Goal: Book appointment/travel/reservation

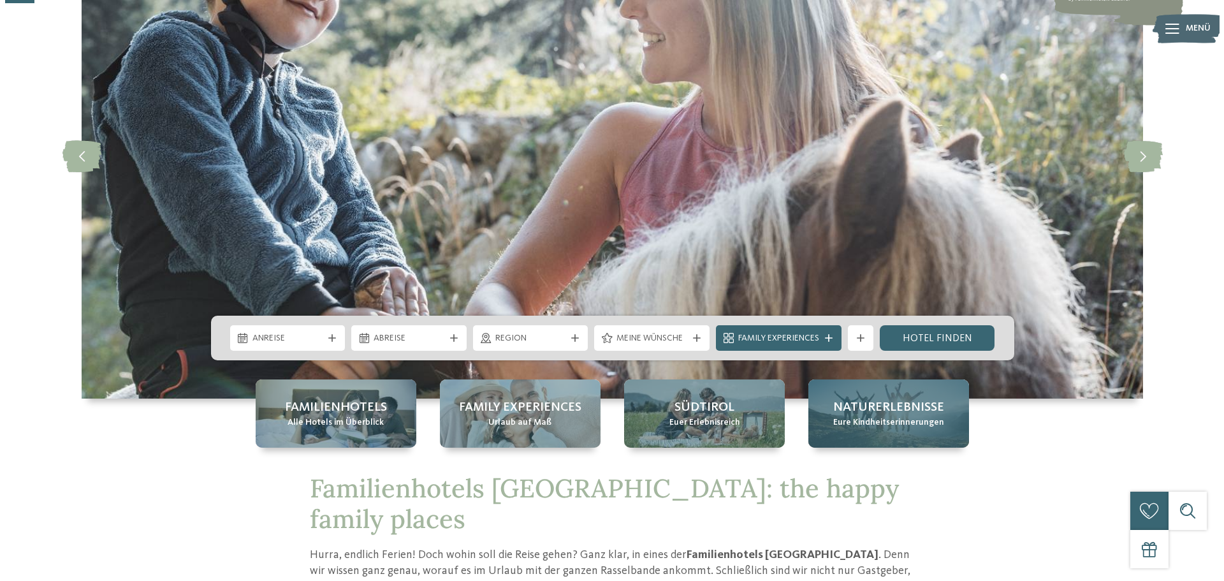
scroll to position [191, 0]
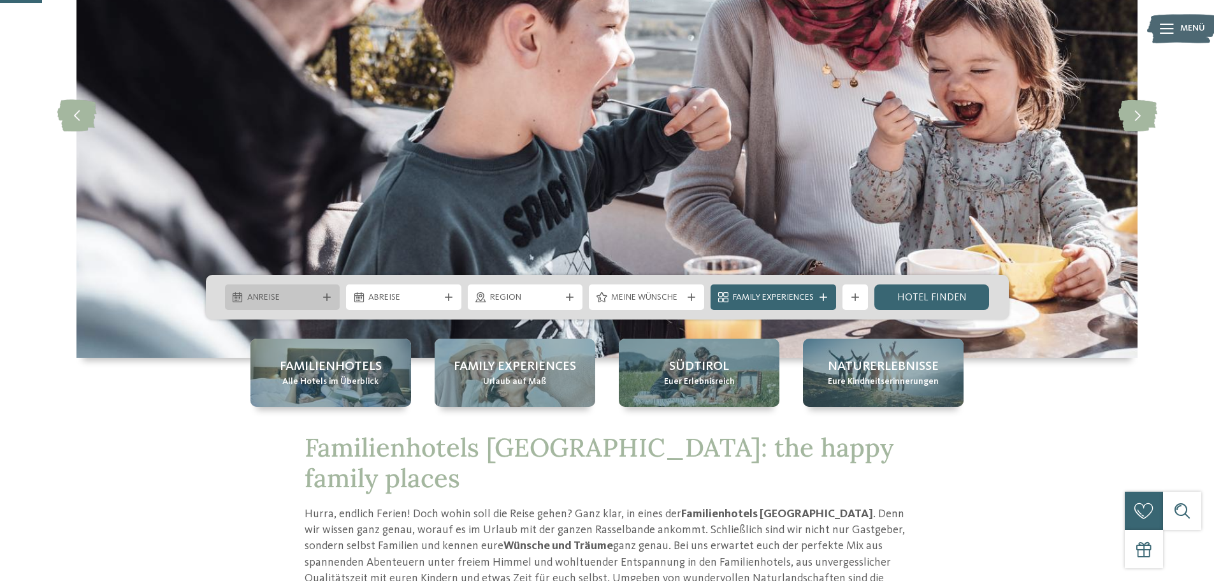
click at [268, 294] on span "Anreise" at bounding box center [282, 297] width 71 height 13
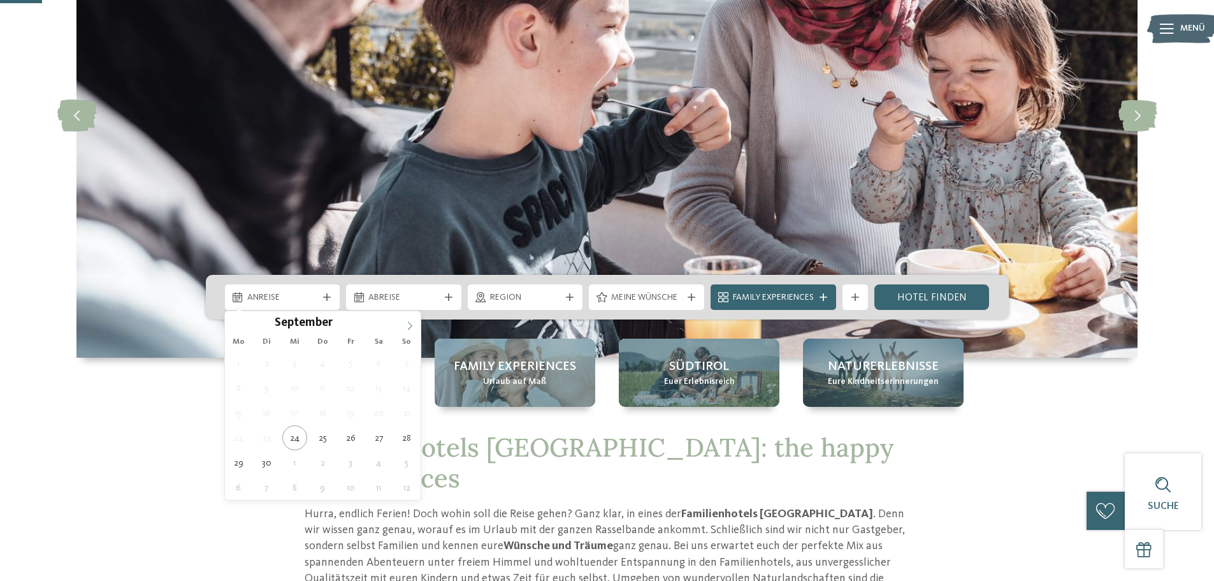
click at [407, 325] on icon at bounding box center [409, 325] width 9 height 9
type input "****"
click at [407, 325] on icon at bounding box center [409, 325] width 9 height 9
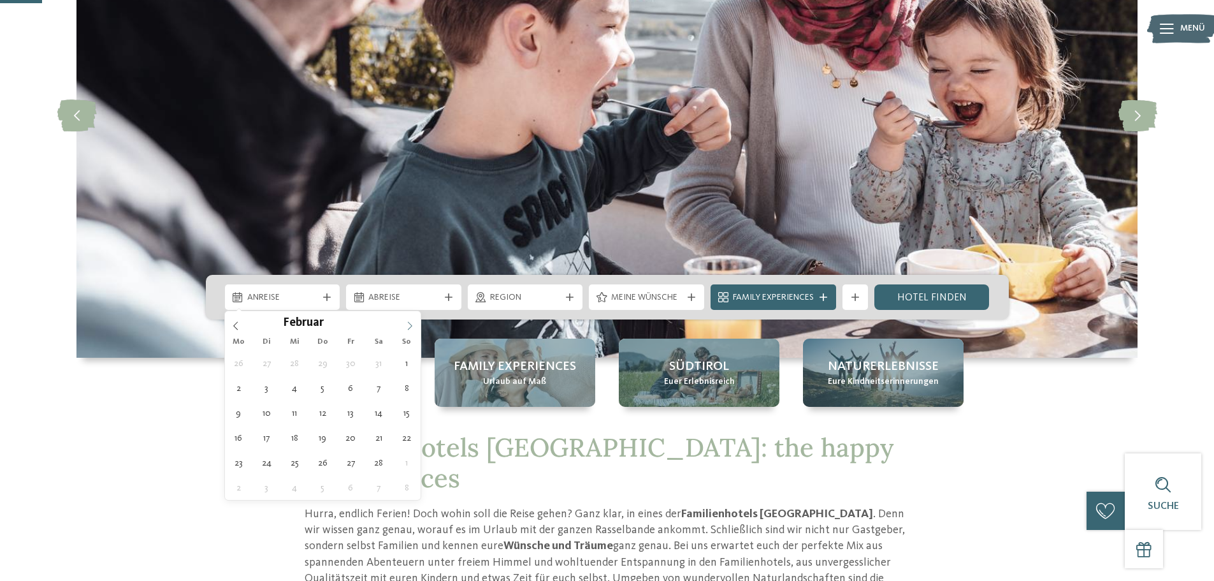
click at [407, 325] on icon at bounding box center [409, 325] width 9 height 9
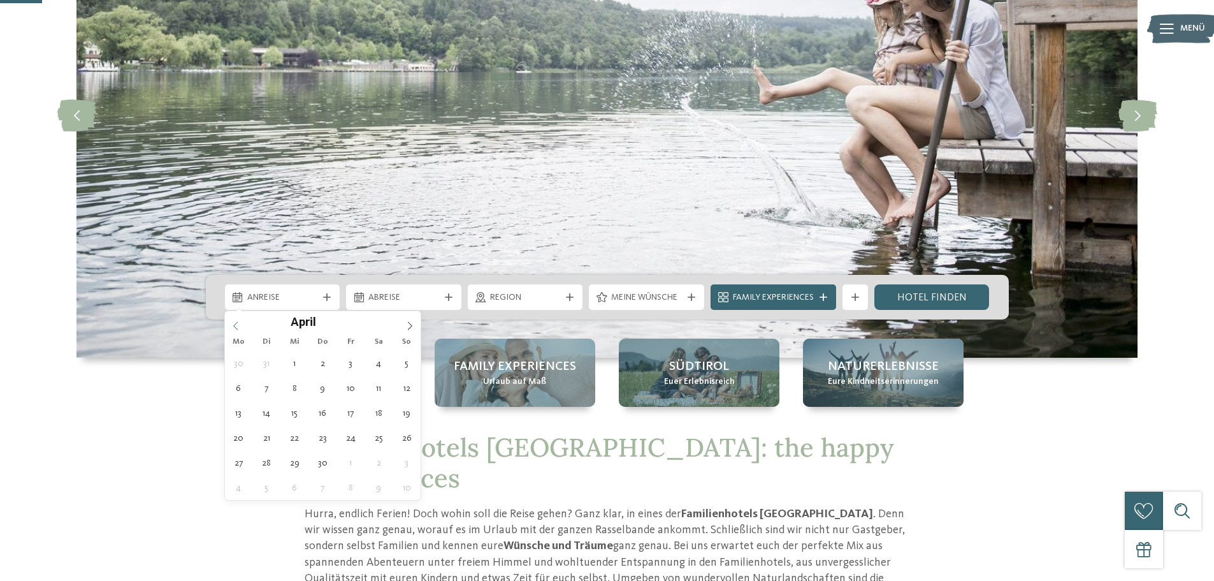
click at [234, 325] on icon at bounding box center [235, 325] width 4 height 8
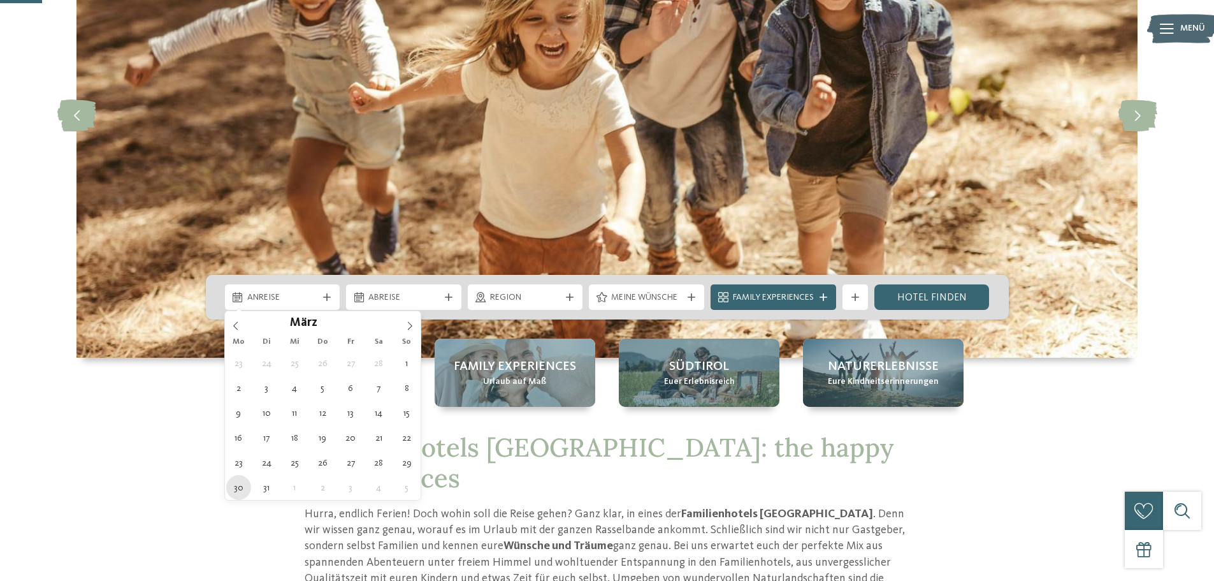
type div "30.03.2026"
type input "****"
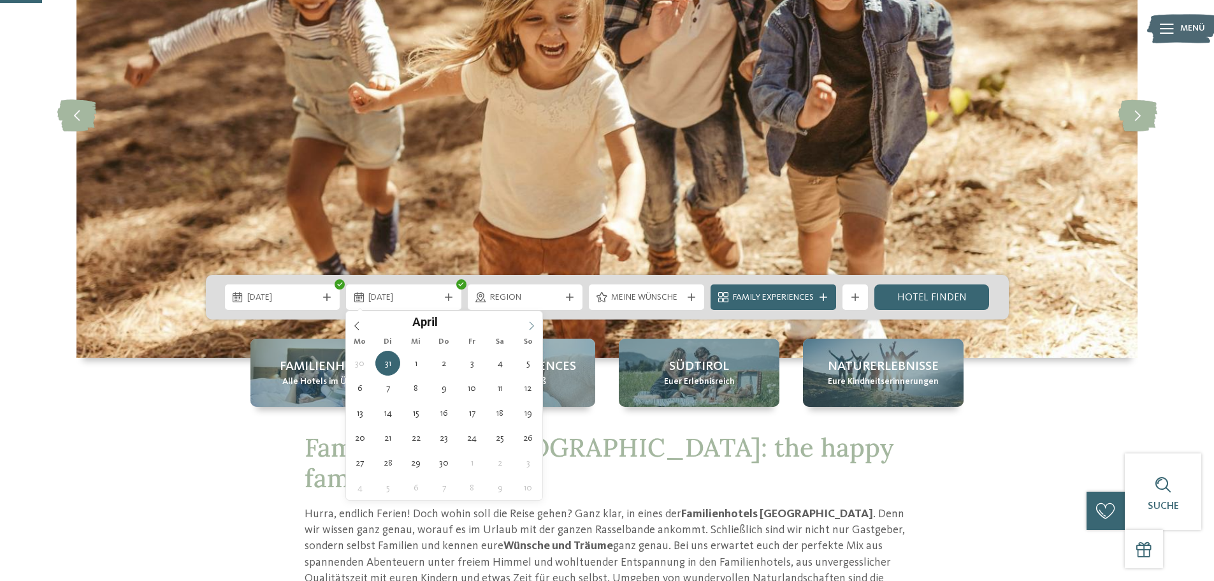
click at [527, 326] on icon at bounding box center [531, 325] width 9 height 9
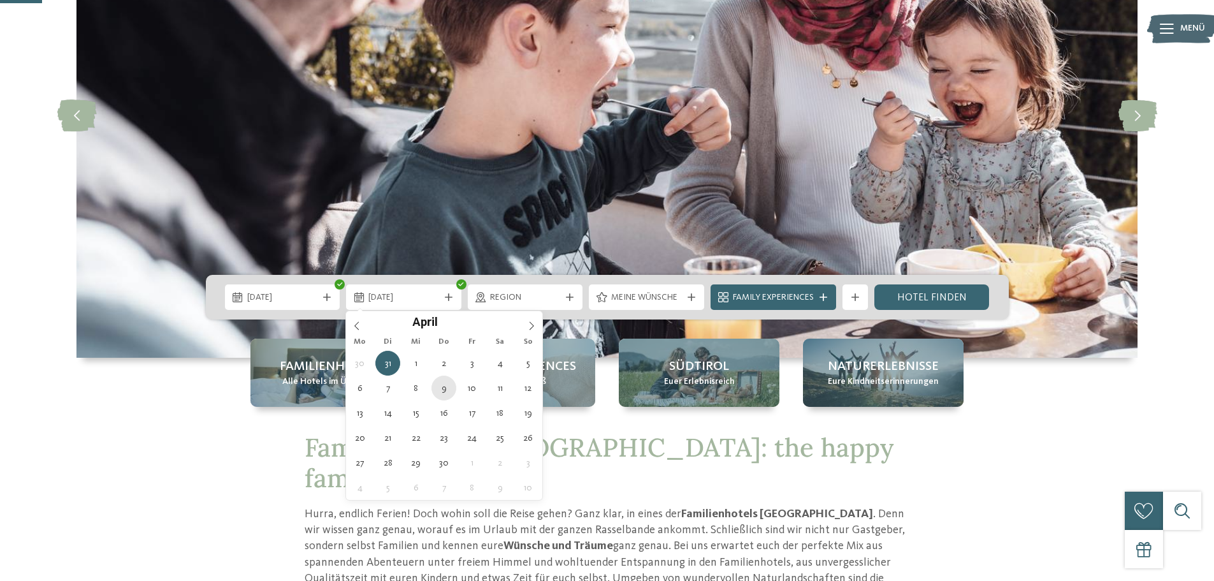
type div "09.04.2026"
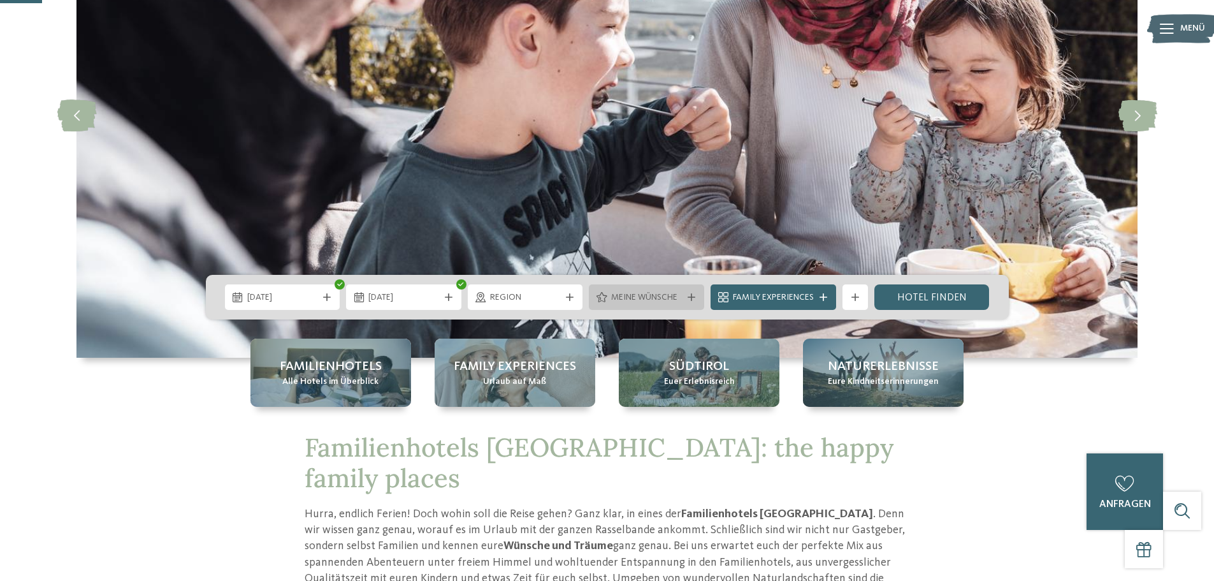
click at [615, 300] on span "Meine Wünsche" at bounding box center [646, 297] width 71 height 13
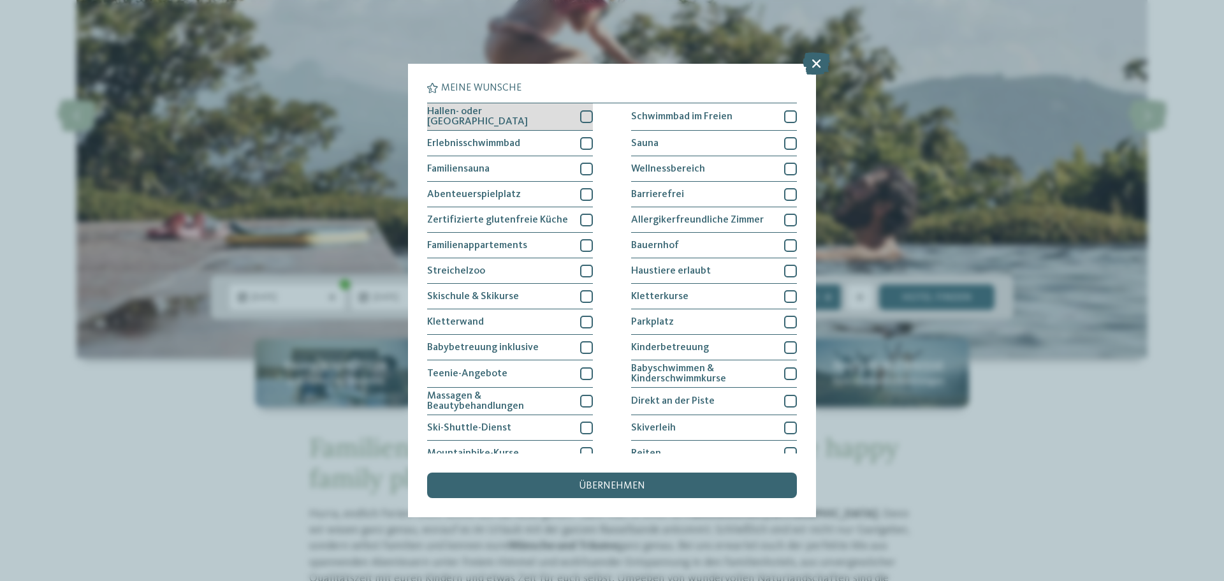
click at [581, 117] on div at bounding box center [586, 116] width 13 height 13
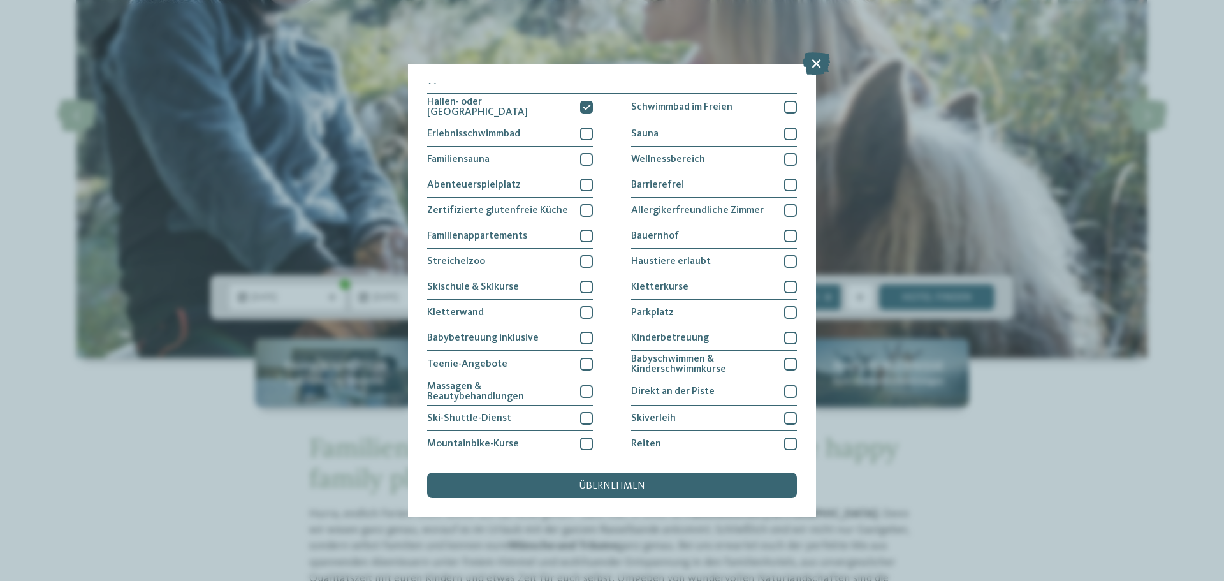
scroll to position [0, 0]
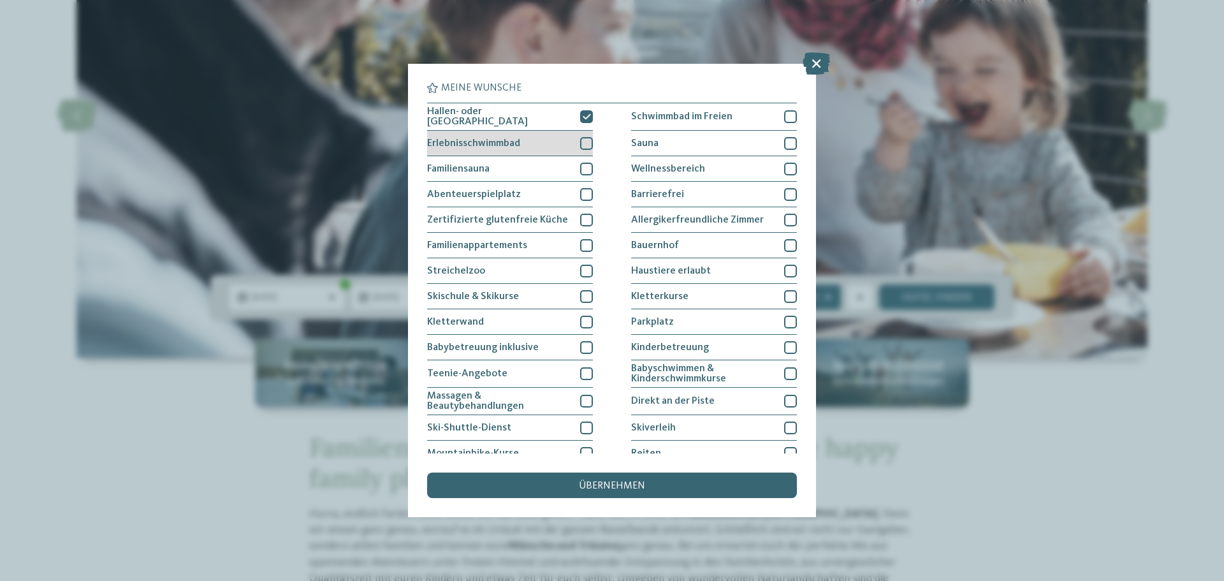
click at [577, 148] on div "Erlebnisschwimmbad" at bounding box center [510, 143] width 166 height 25
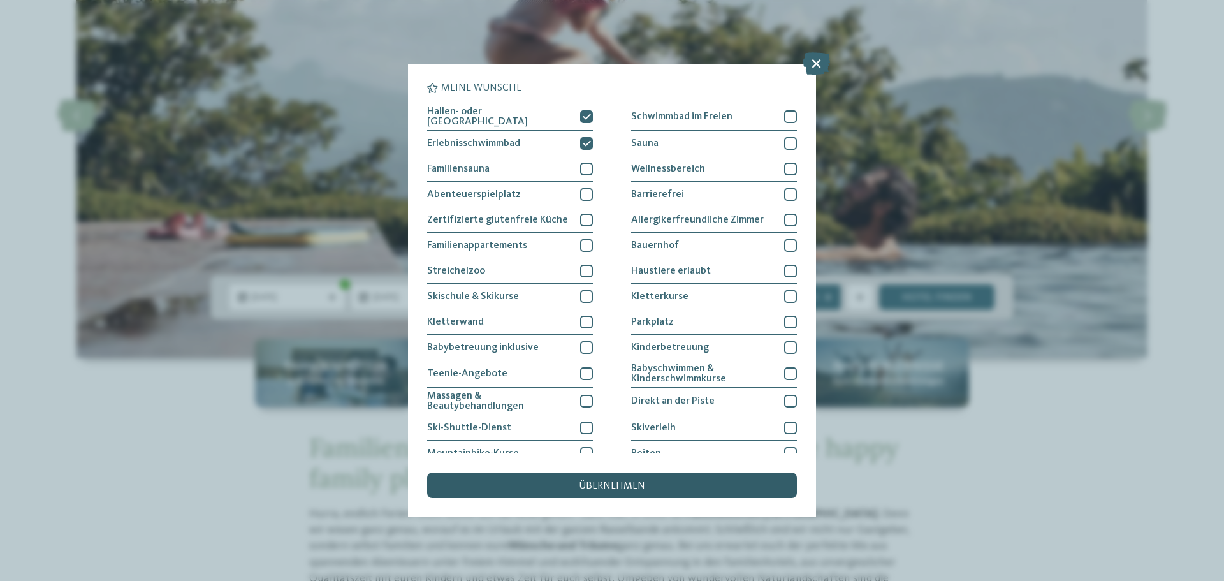
click at [620, 484] on span "übernehmen" at bounding box center [612, 486] width 66 height 10
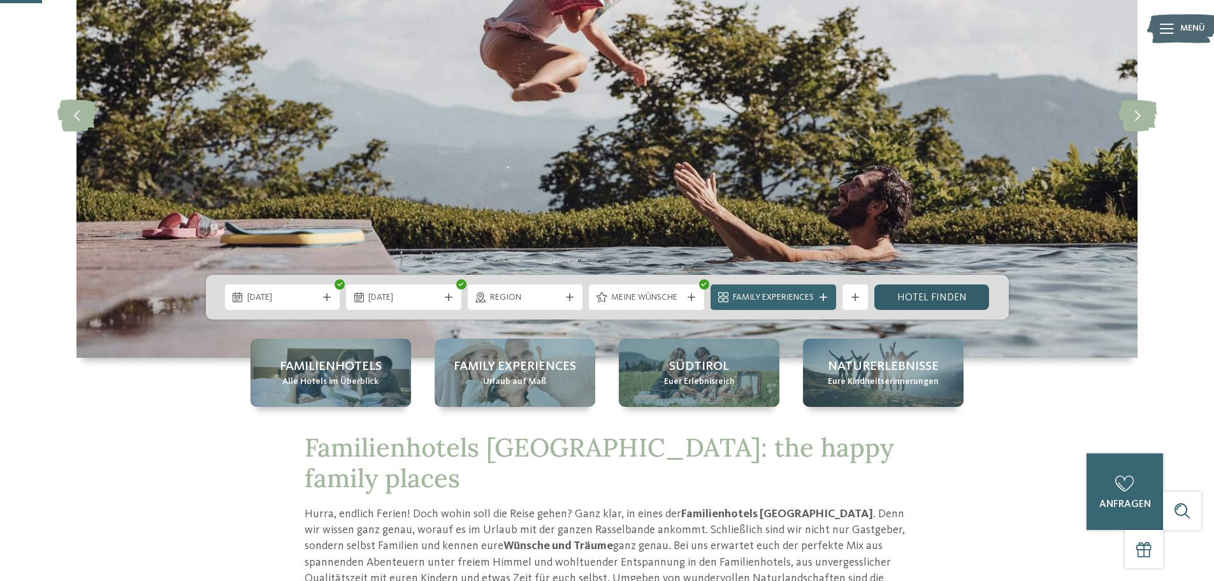
click at [918, 303] on link "Hotel finden" at bounding box center [931, 296] width 115 height 25
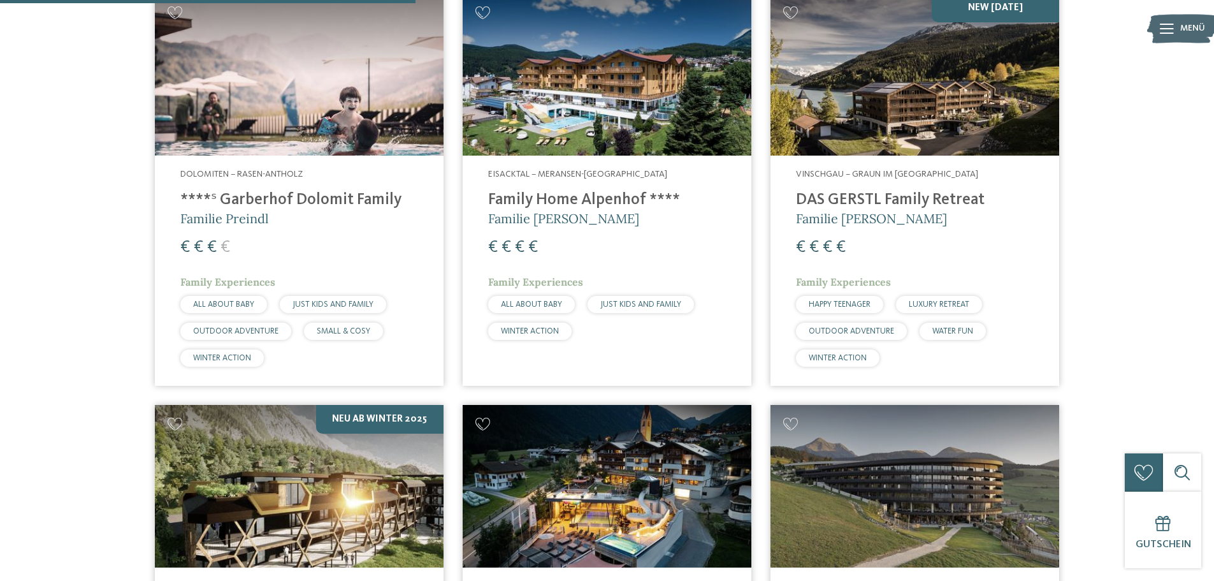
scroll to position [482, 0]
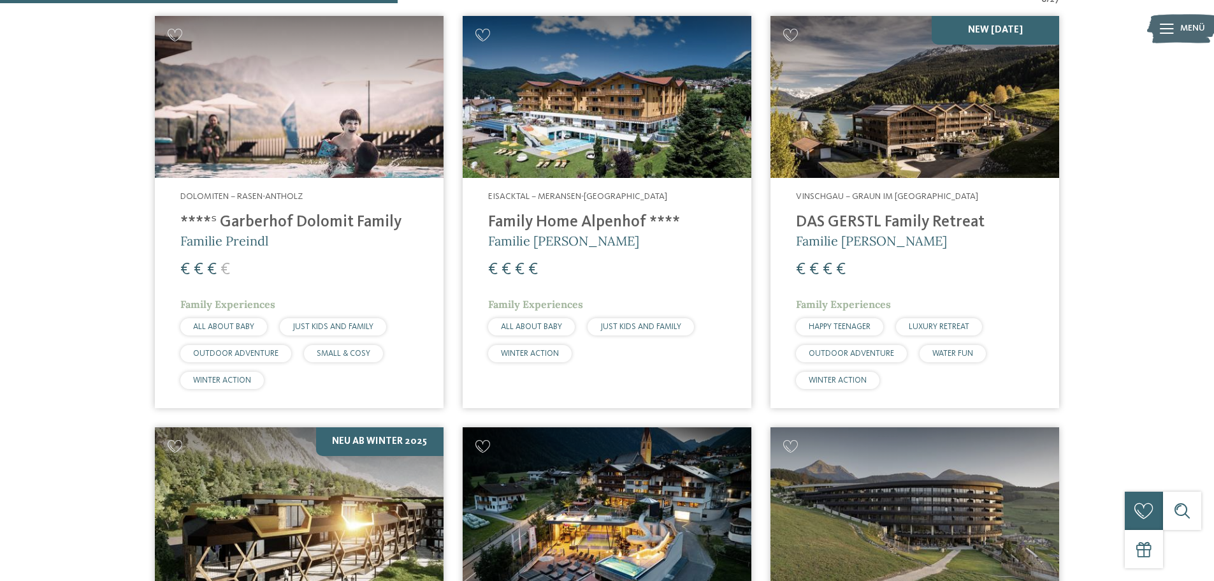
click at [294, 222] on h4 "****ˢ Garberhof Dolomit Family" at bounding box center [299, 222] width 238 height 19
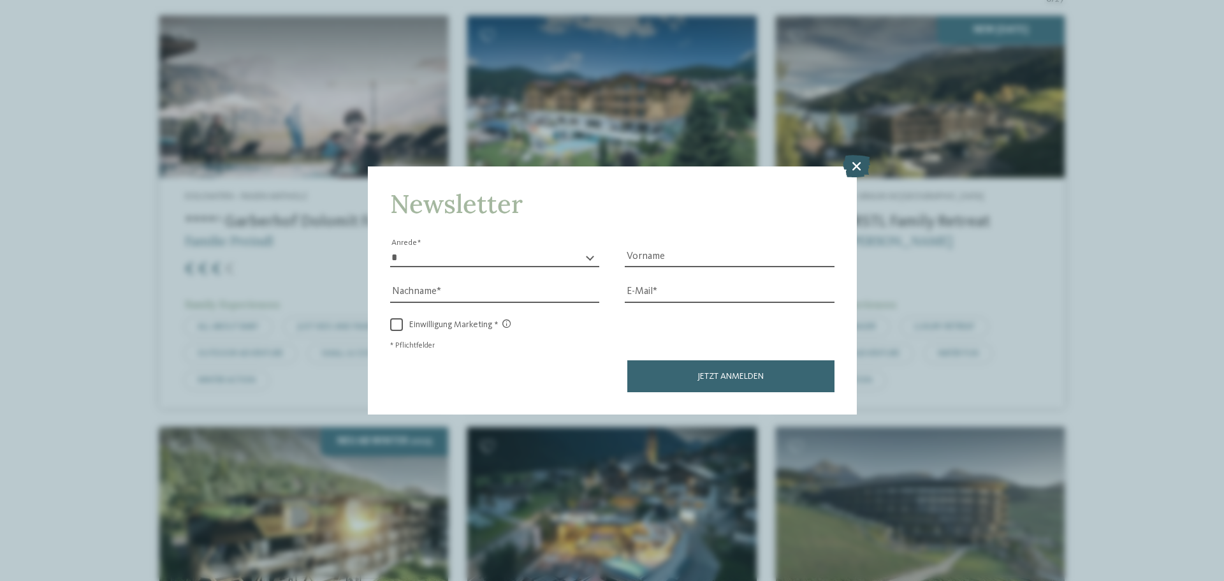
click at [854, 164] on icon at bounding box center [856, 166] width 27 height 22
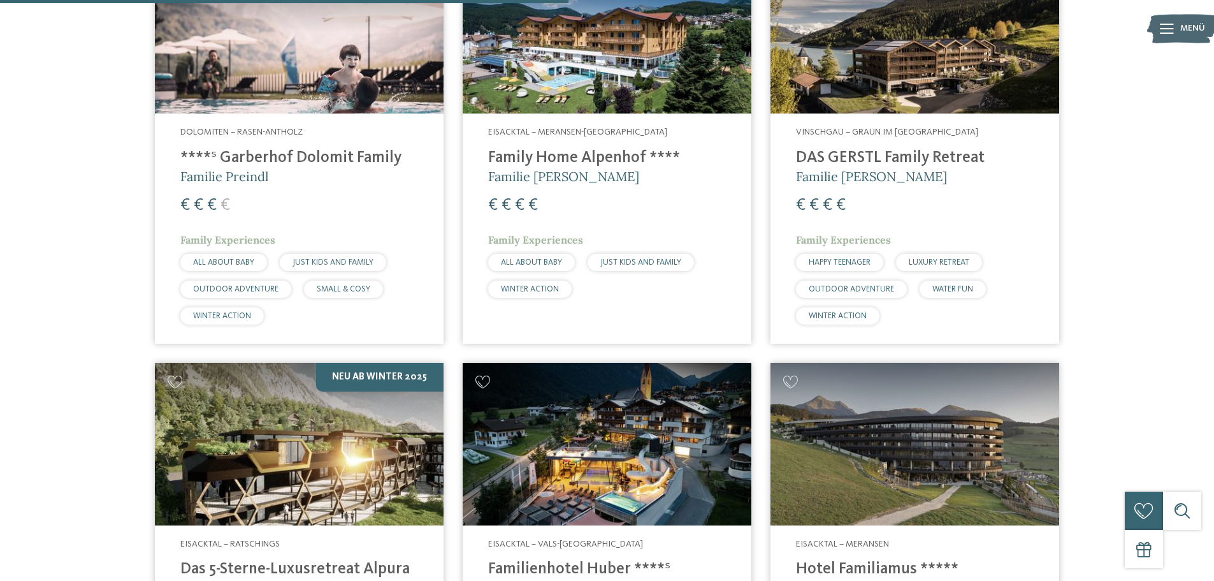
scroll to position [801, 0]
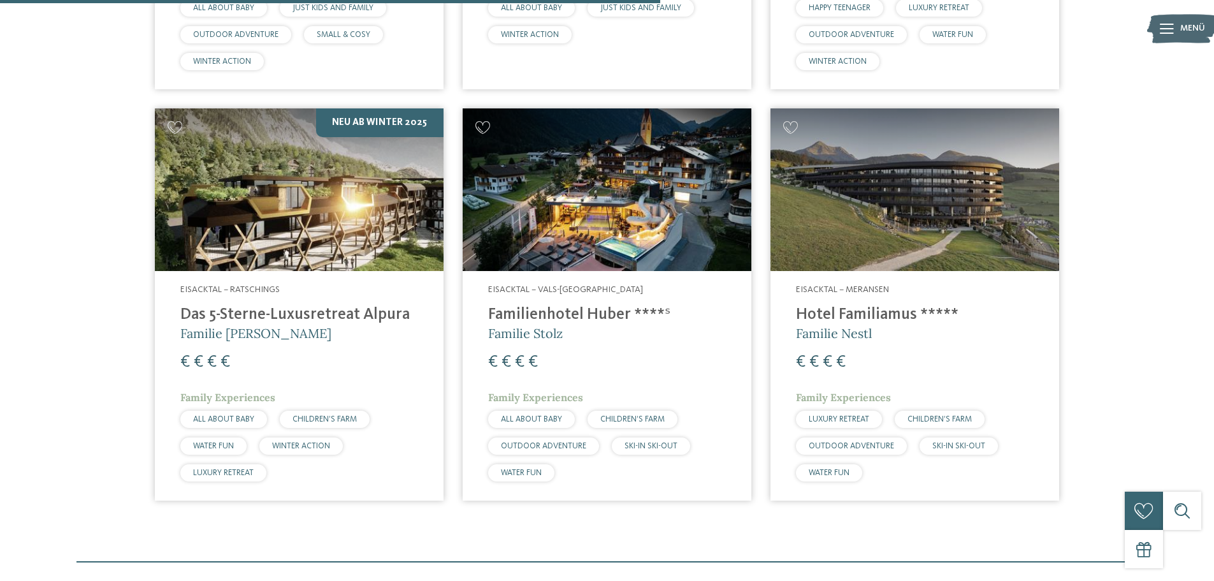
click at [841, 317] on h4 "Hotel Familiamus *****" at bounding box center [915, 314] width 238 height 19
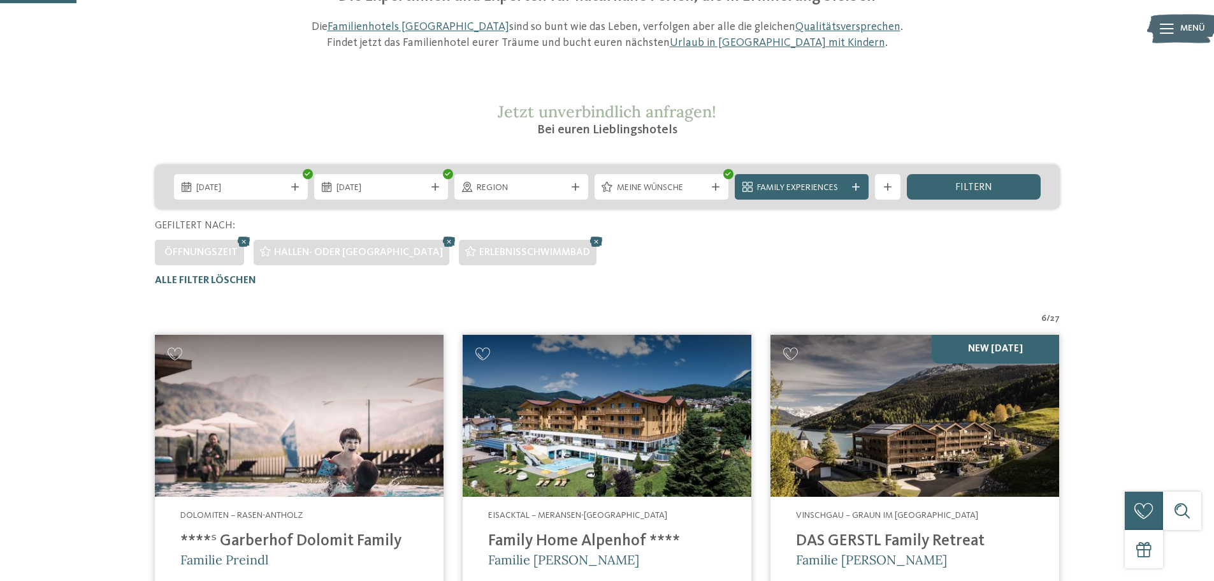
scroll to position [0, 0]
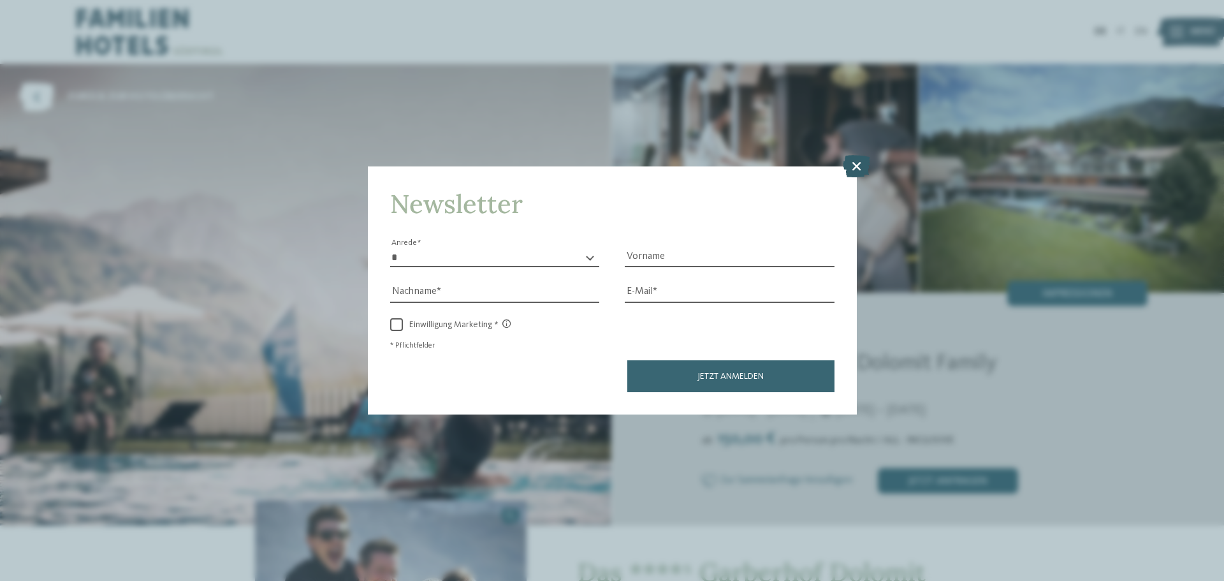
click at [860, 164] on icon at bounding box center [856, 166] width 27 height 22
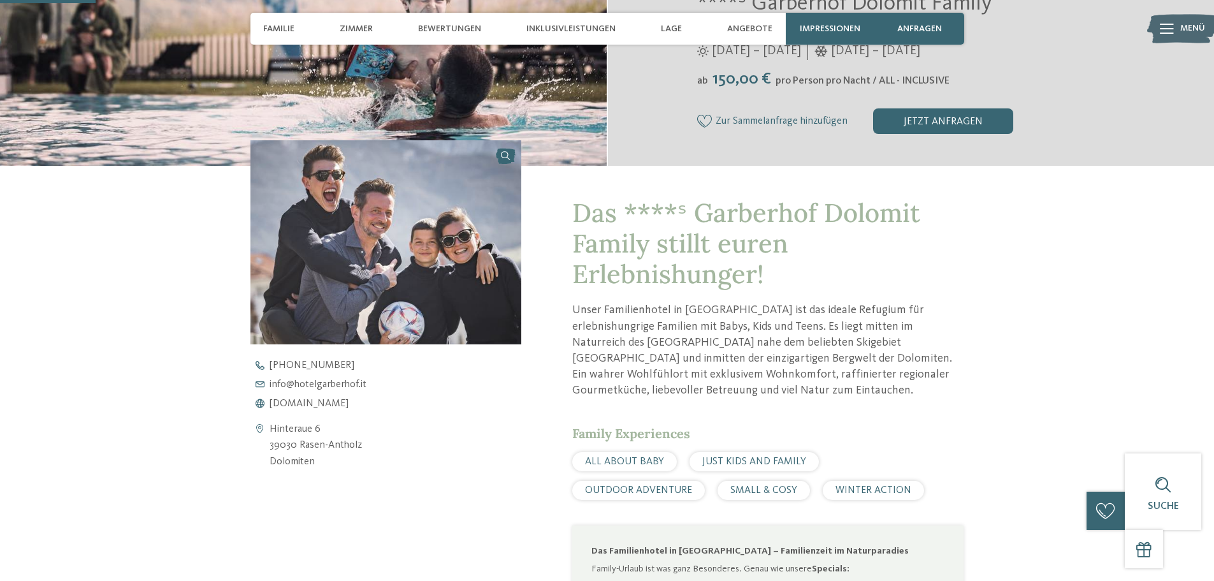
scroll to position [351, 0]
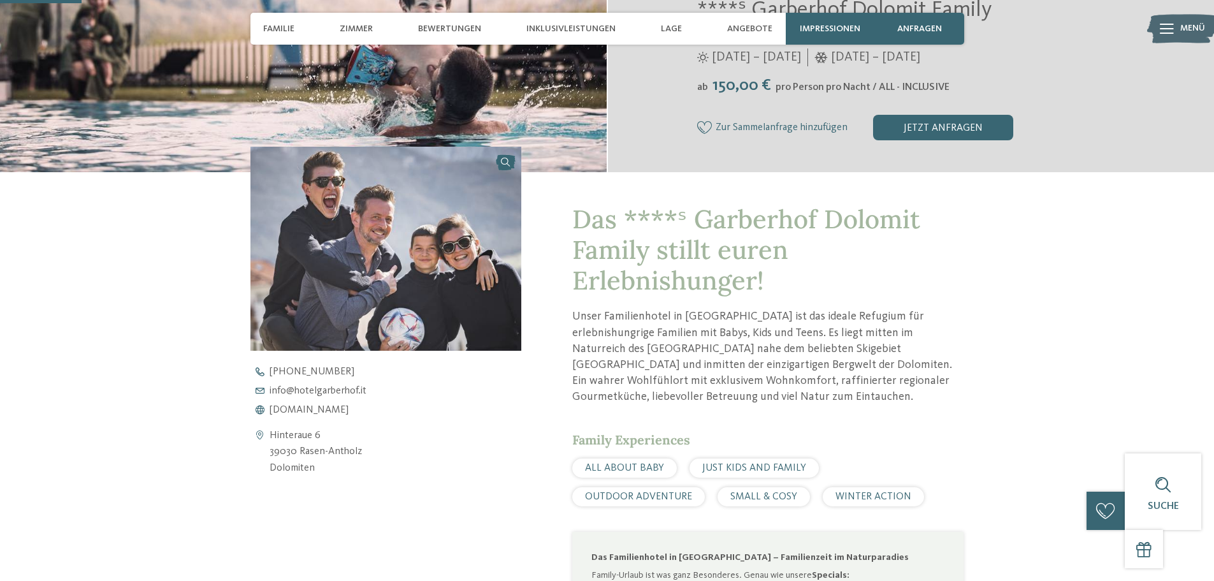
drag, startPoint x: 830, startPoint y: 87, endPoint x: 818, endPoint y: 86, distance: 12.1
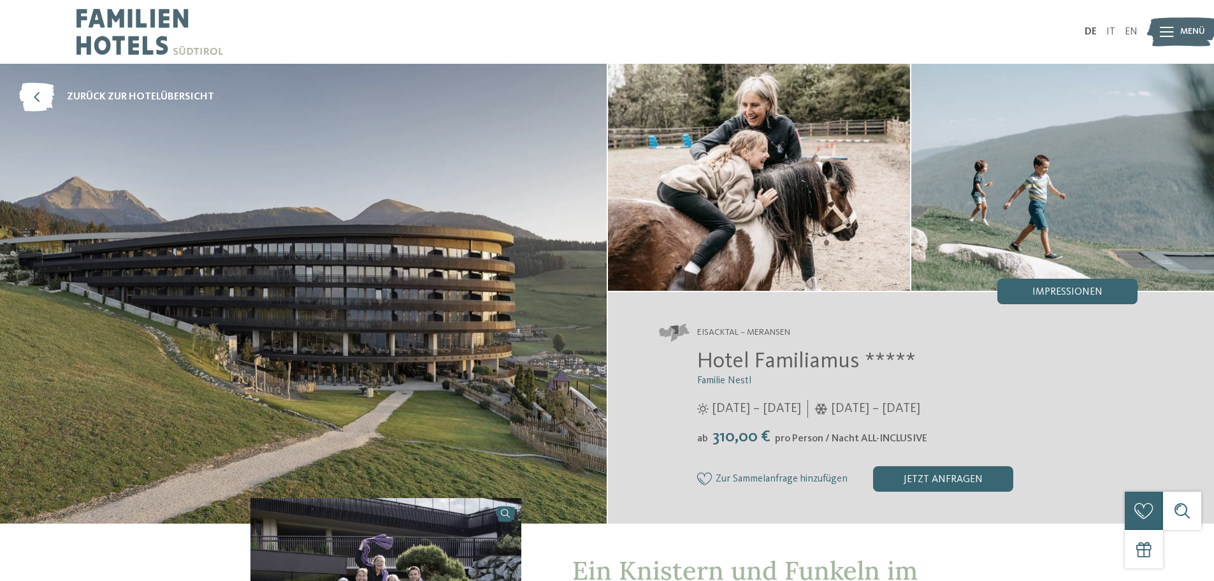
drag, startPoint x: 677, startPoint y: 366, endPoint x: 681, endPoint y: 358, distance: 9.7
